Goal: Task Accomplishment & Management: Manage account settings

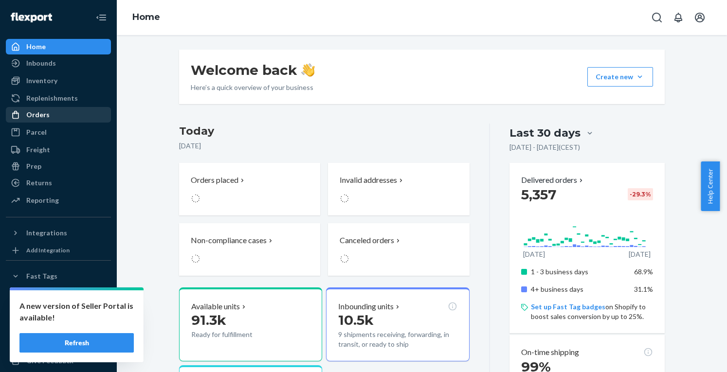
click at [44, 116] on div "Orders" at bounding box center [37, 115] width 23 height 10
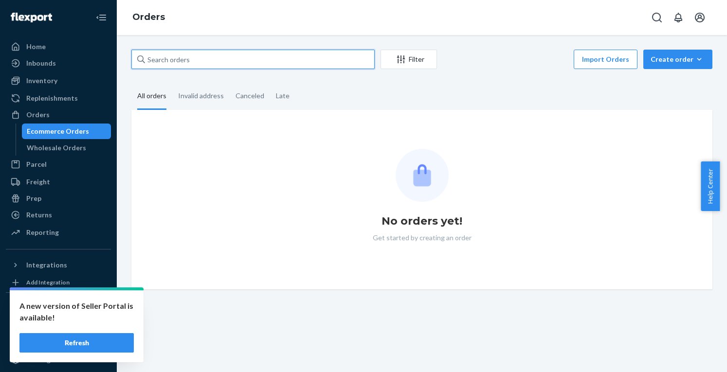
click at [210, 63] on input "text" at bounding box center [252, 59] width 243 height 19
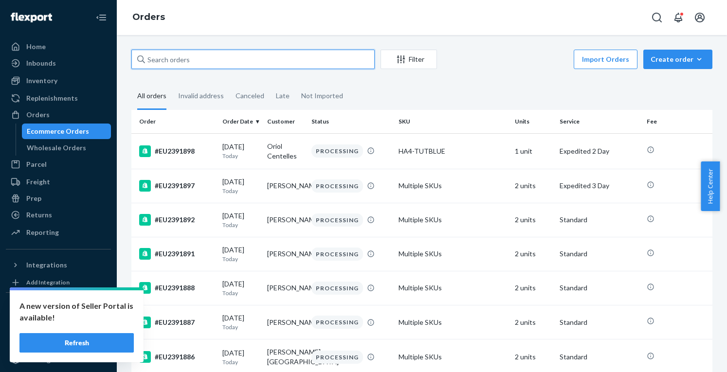
paste input "EU2386795"
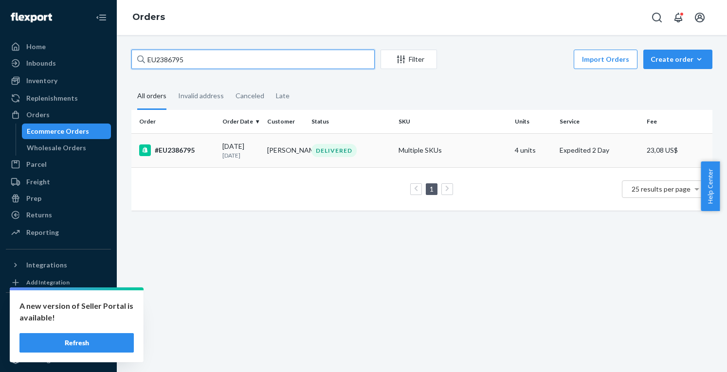
type input "EU2386795"
click at [182, 159] on td "#EU2386795" at bounding box center [174, 150] width 87 height 34
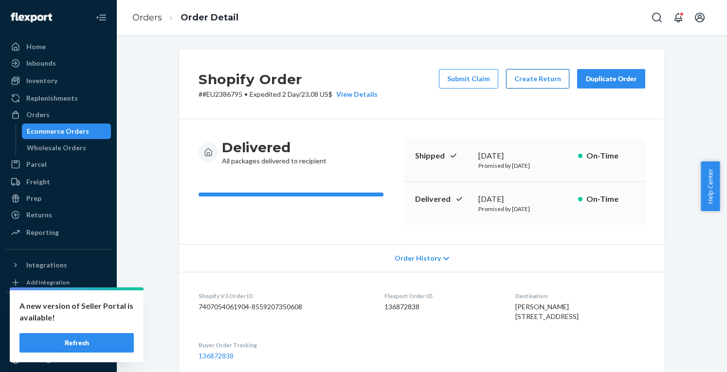
click at [534, 82] on button "Create Return" at bounding box center [537, 78] width 63 height 19
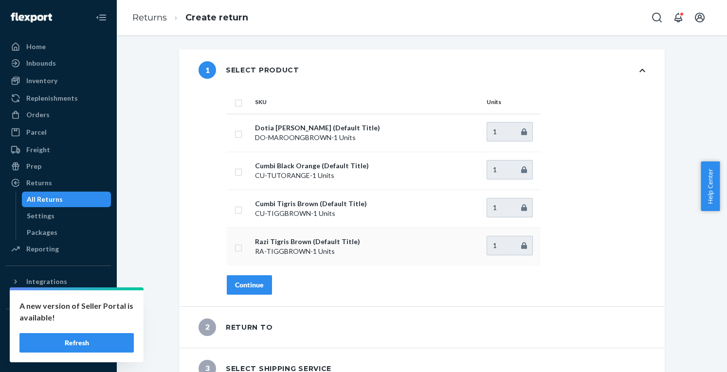
click at [235, 252] on td at bounding box center [239, 247] width 24 height 38
click at [235, 248] on input "checkbox" at bounding box center [239, 247] width 8 height 10
checkbox input "true"
click at [248, 275] on button "Continue" at bounding box center [249, 284] width 45 height 19
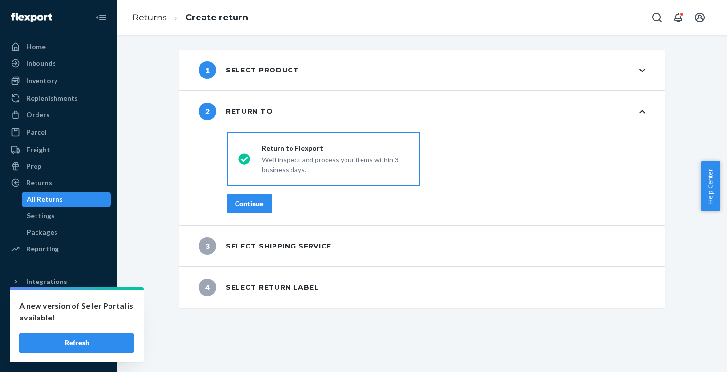
click at [249, 207] on div "Continue" at bounding box center [249, 204] width 29 height 10
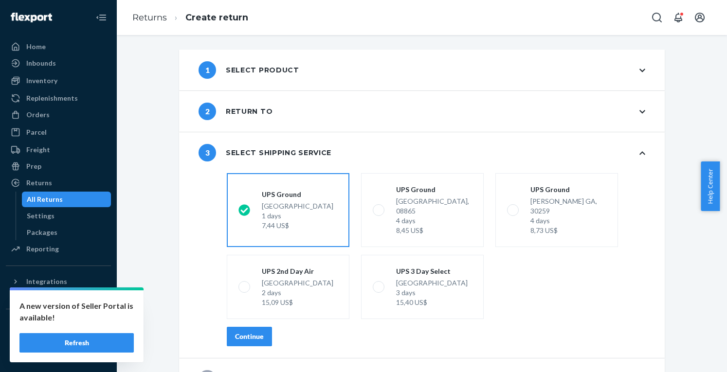
click at [255, 327] on button "Continue" at bounding box center [249, 336] width 45 height 19
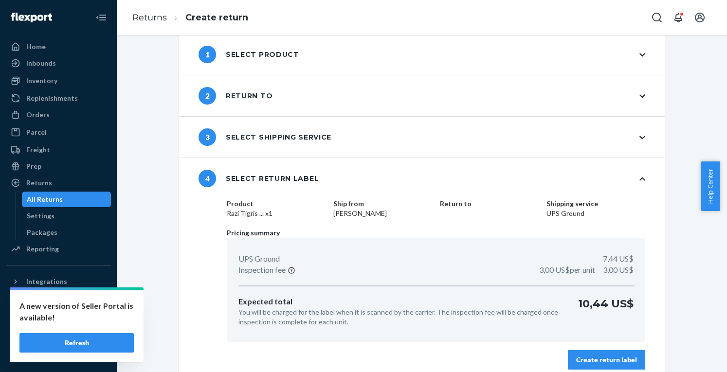
scroll to position [24, 0]
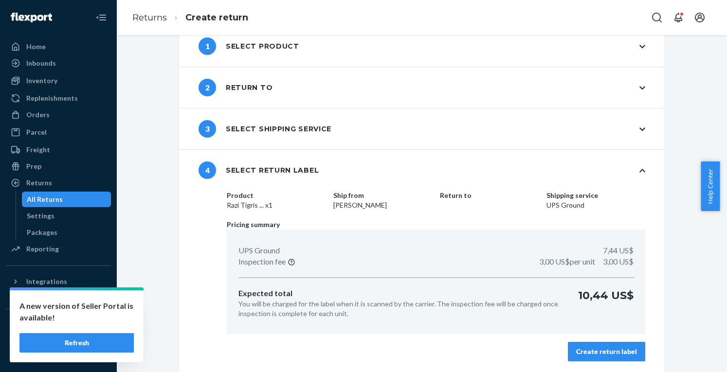
click at [612, 356] on div "Create return label" at bounding box center [606, 352] width 61 height 10
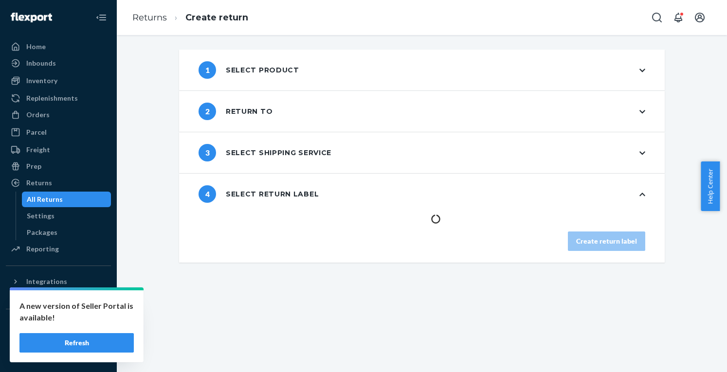
scroll to position [0, 0]
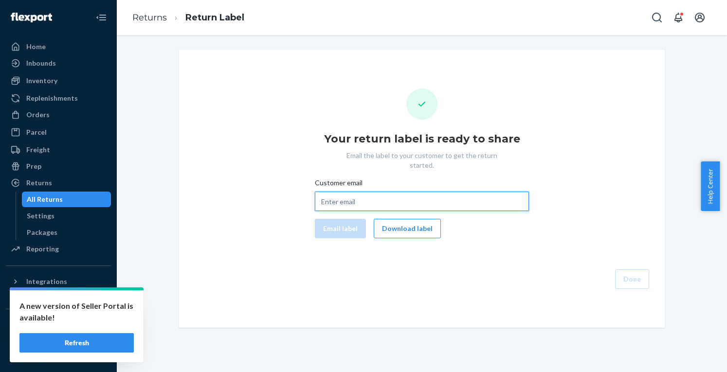
click at [350, 192] on input "Customer email" at bounding box center [422, 201] width 214 height 19
paste input "emilyrclott@gmail.com"
type input "emilyrclott@gmail.com"
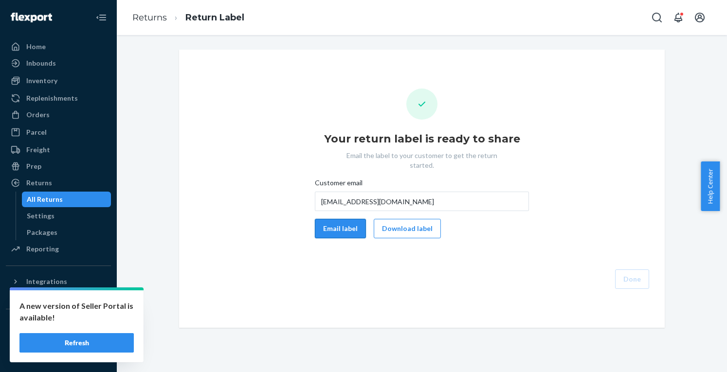
click at [338, 219] on button "Email label" at bounding box center [340, 228] width 51 height 19
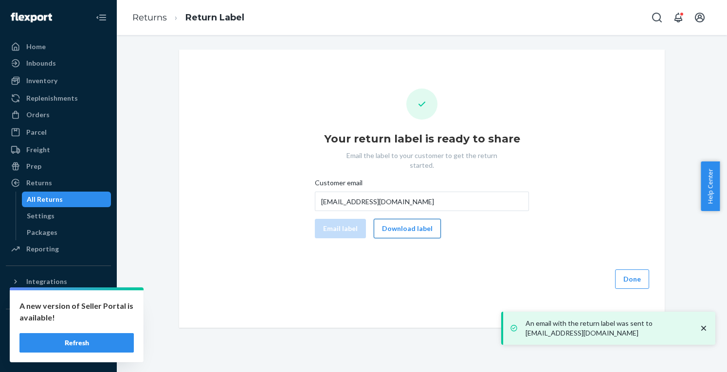
click at [412, 219] on button "Download label" at bounding box center [407, 228] width 67 height 19
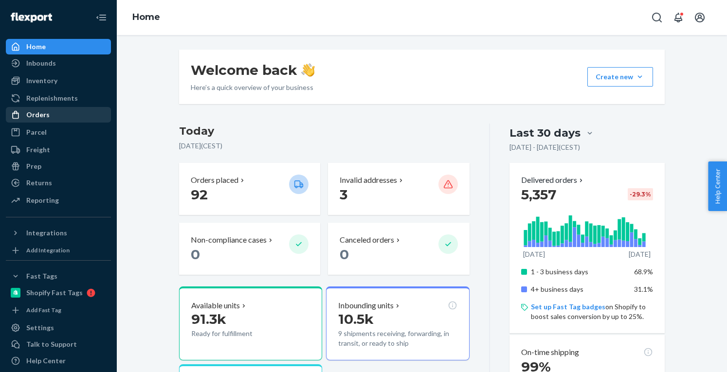
click at [53, 107] on link "Orders" at bounding box center [58, 115] width 105 height 16
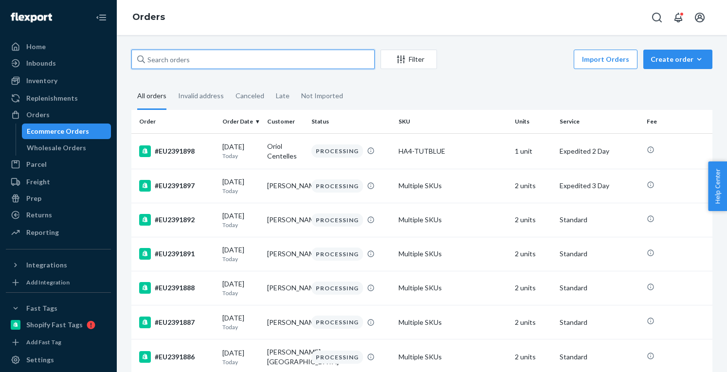
click at [203, 63] on input "text" at bounding box center [252, 59] width 243 height 19
paste input "EU2378376"
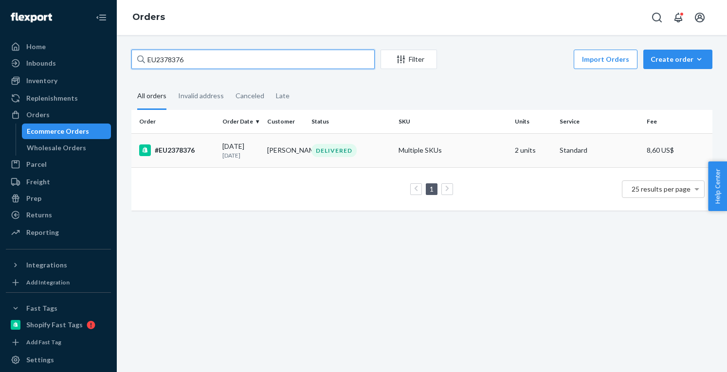
type input "EU2378376"
click at [179, 144] on td "#EU2378376" at bounding box center [174, 150] width 87 height 34
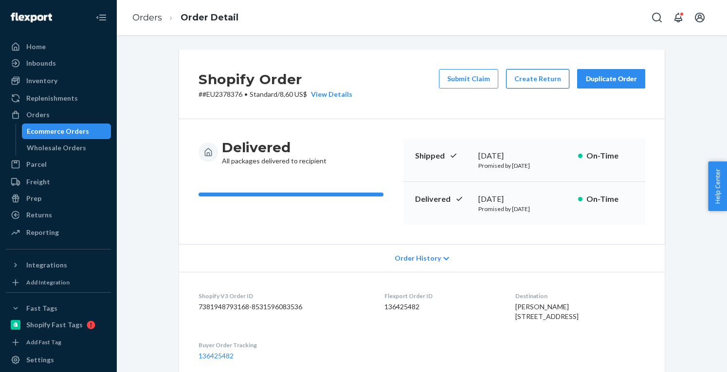
click at [554, 74] on button "Create Return" at bounding box center [537, 78] width 63 height 19
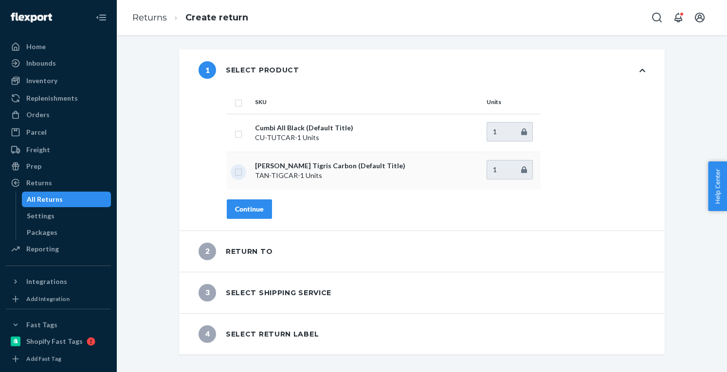
click at [235, 172] on input "checkbox" at bounding box center [239, 171] width 8 height 10
checkbox input "true"
click at [245, 206] on div "Continue" at bounding box center [249, 209] width 29 height 10
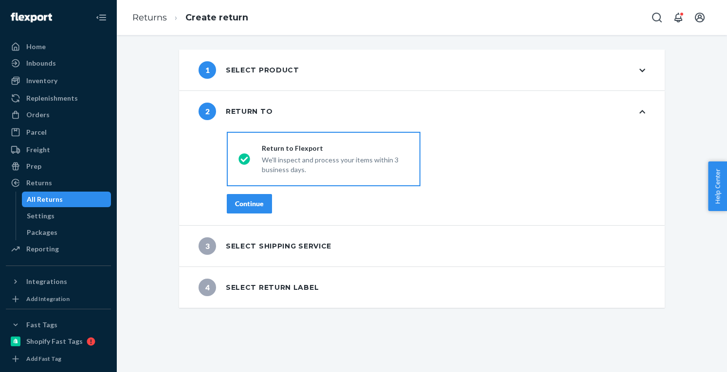
click at [245, 205] on div "Continue" at bounding box center [249, 204] width 29 height 10
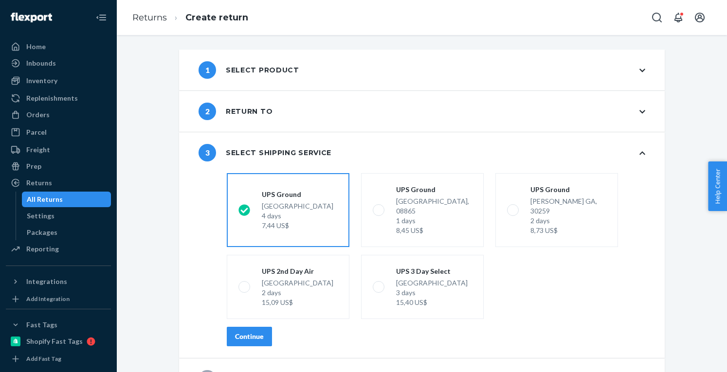
click at [241, 327] on button "Continue" at bounding box center [249, 336] width 45 height 19
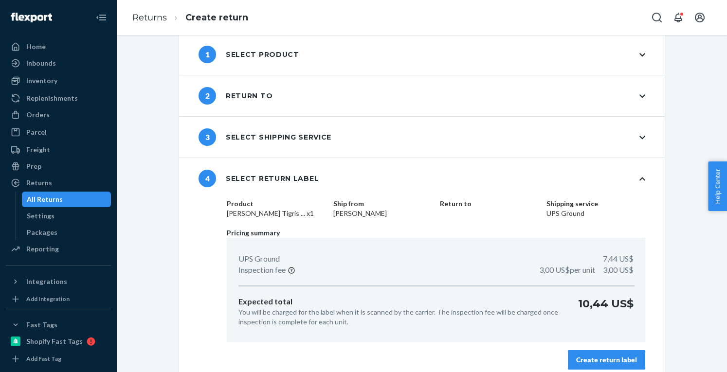
scroll to position [24, 0]
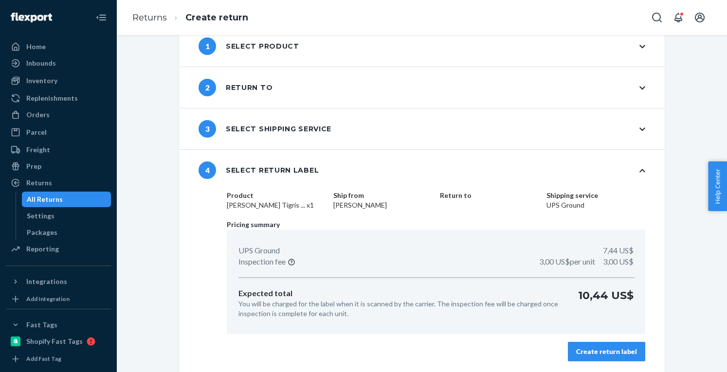
click at [611, 355] on div "Create return label" at bounding box center [606, 352] width 61 height 10
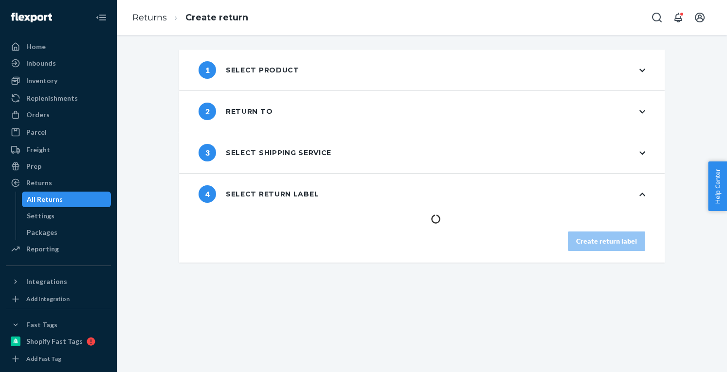
scroll to position [0, 0]
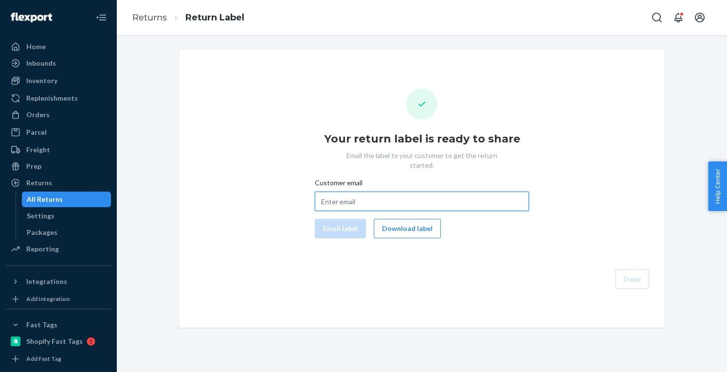
click at [363, 192] on input "Customer email" at bounding box center [422, 201] width 214 height 19
paste input "[EMAIL_ADDRESS][PERSON_NAME][DOMAIN_NAME]"
type input "[EMAIL_ADDRESS][PERSON_NAME][DOMAIN_NAME]"
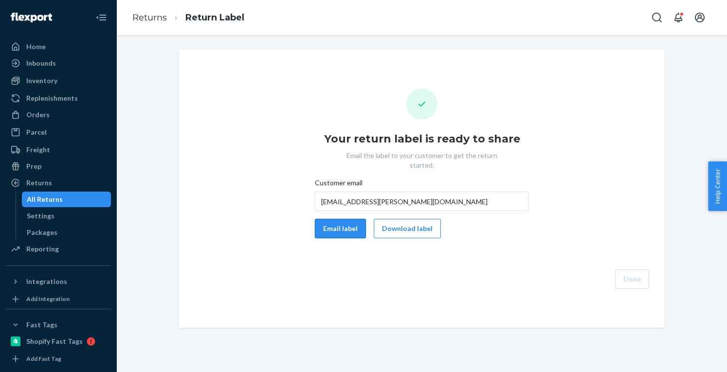
click at [338, 224] on button "Email label" at bounding box center [340, 228] width 51 height 19
drag, startPoint x: 418, startPoint y: 221, endPoint x: 577, endPoint y: 239, distance: 160.1
click at [420, 220] on button "Download label" at bounding box center [407, 228] width 67 height 19
